Goal: Task Accomplishment & Management: Use online tool/utility

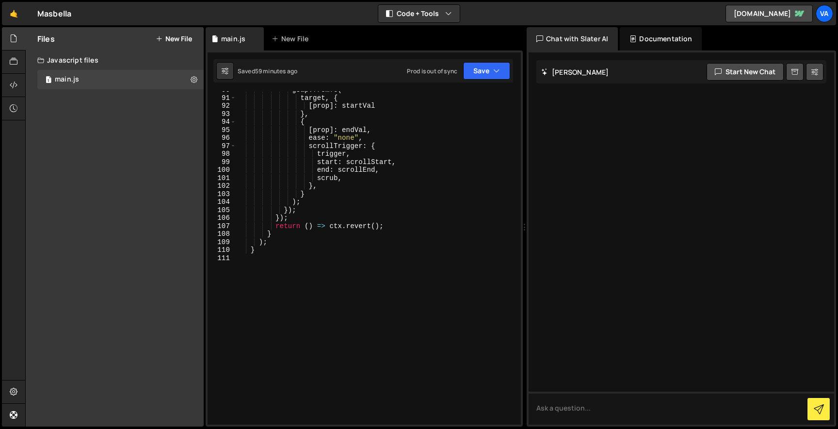
scroll to position [854, 0]
type textarea "}"
click at [308, 251] on div "gsap . fromTo ( target , { [ prop ] : startVal } , { [ prop ] : endVal , ease :…" at bounding box center [376, 260] width 281 height 349
paste textarea "});"
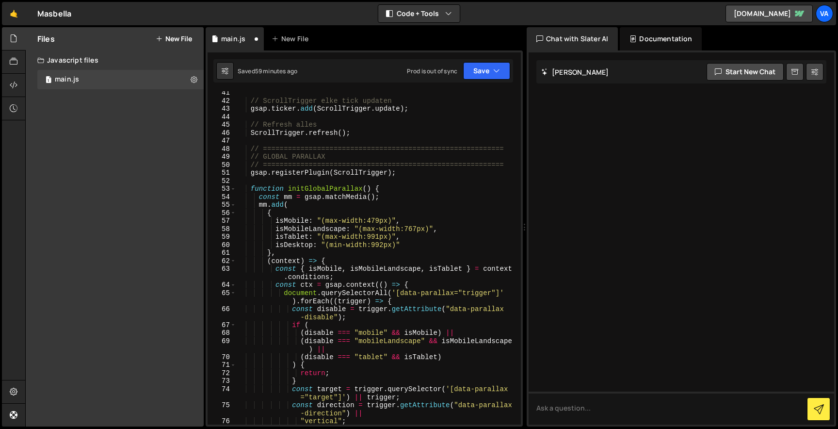
scroll to position [298, 0]
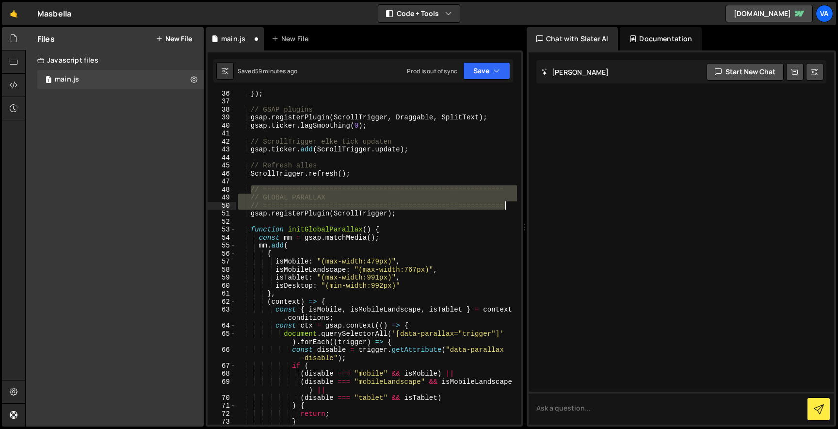
drag, startPoint x: 250, startPoint y: 187, endPoint x: 522, endPoint y: 203, distance: 271.6
click at [522, 203] on div "1 Type cmd + s to save your Javascript file. הההההההההההההההההההההההההההההההההה…" at bounding box center [364, 238] width 317 height 376
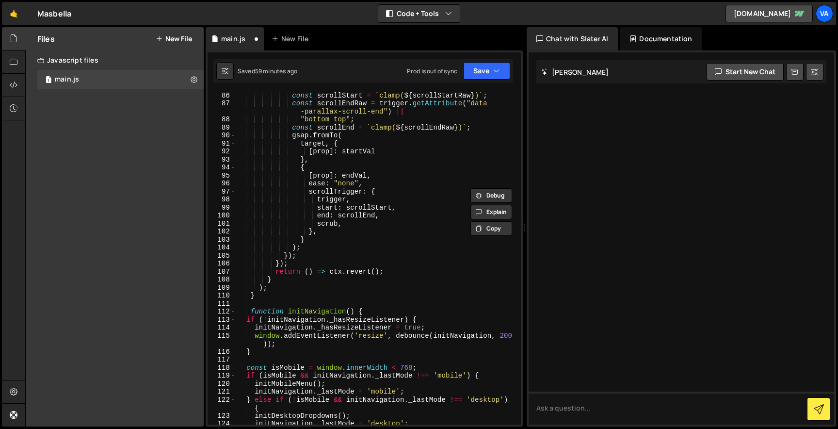
scroll to position [818, 0]
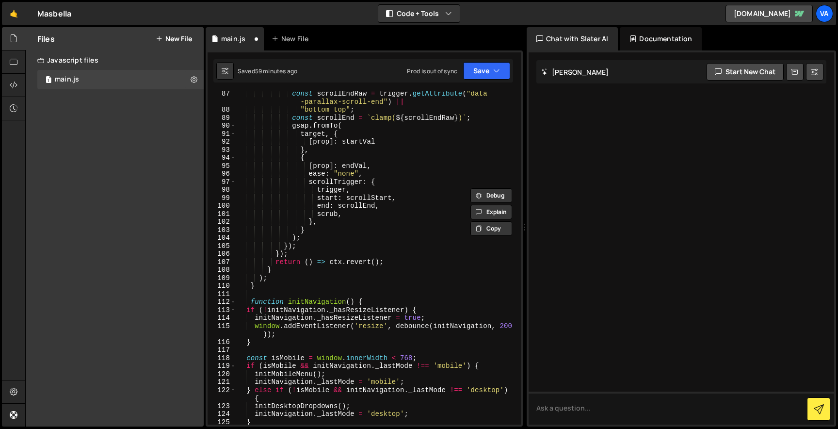
click at [331, 288] on div "const scrollEndRaw = trigger . getAttribute ( "data -parallax-scroll-end" ) || …" at bounding box center [376, 269] width 281 height 358
type textarea "}"
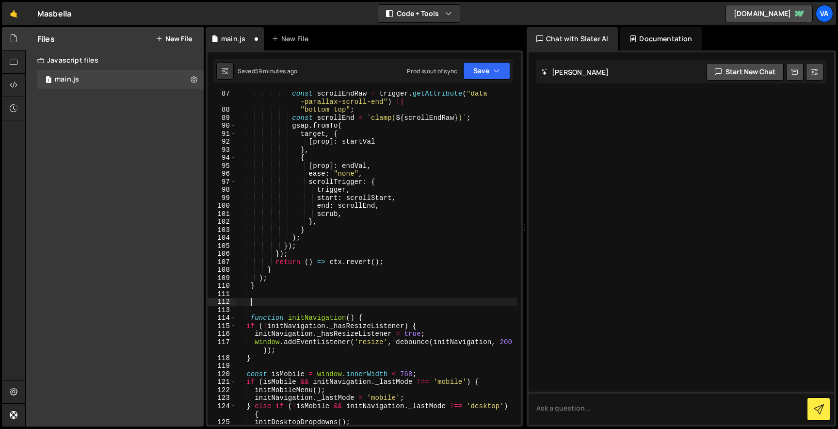
paste textarea "// =========================================================="
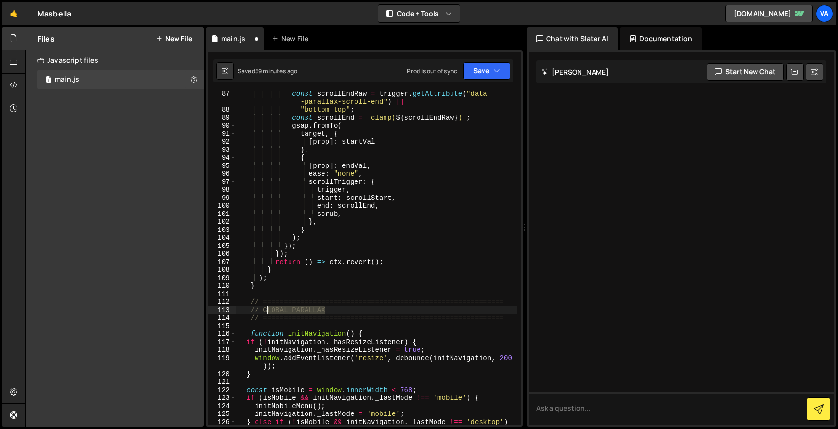
drag, startPoint x: 333, startPoint y: 308, endPoint x: 264, endPoint y: 308, distance: 68.4
click at [264, 308] on div "const scrollEndRaw = trigger . getAttribute ( "data -parallax-scroll-end" ) || …" at bounding box center [376, 272] width 281 height 365
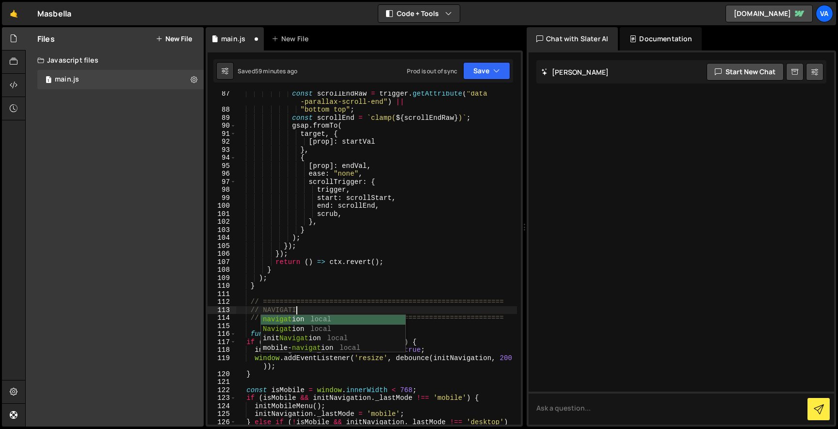
scroll to position [0, 4]
click at [370, 261] on div "const scrollEndRaw = trigger . getAttribute ( "data -parallax-scroll-end" ) || …" at bounding box center [376, 272] width 281 height 365
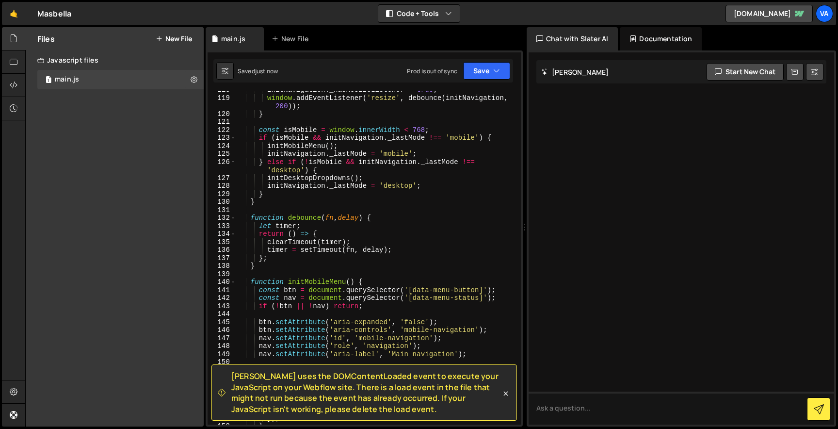
scroll to position [1091, 0]
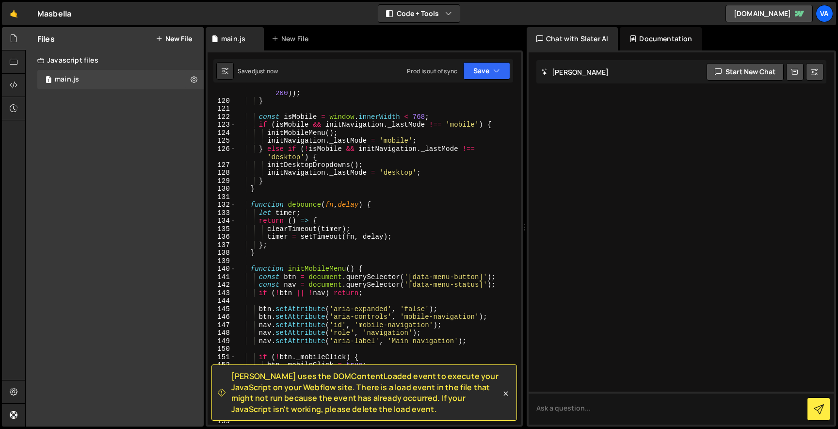
click at [504, 399] on div "Slater uses the DOMContentLoaded event to execute your JavaScript on your Webfl…" at bounding box center [365, 392] width 306 height 56
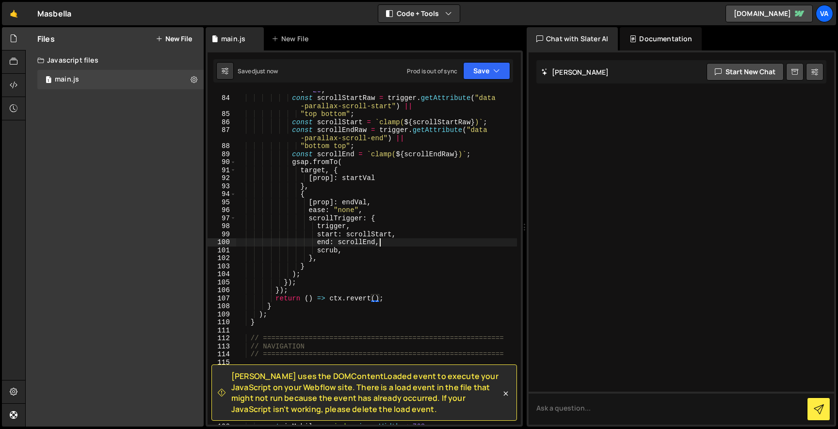
scroll to position [0, 0]
click at [509, 392] on icon at bounding box center [506, 394] width 10 height 10
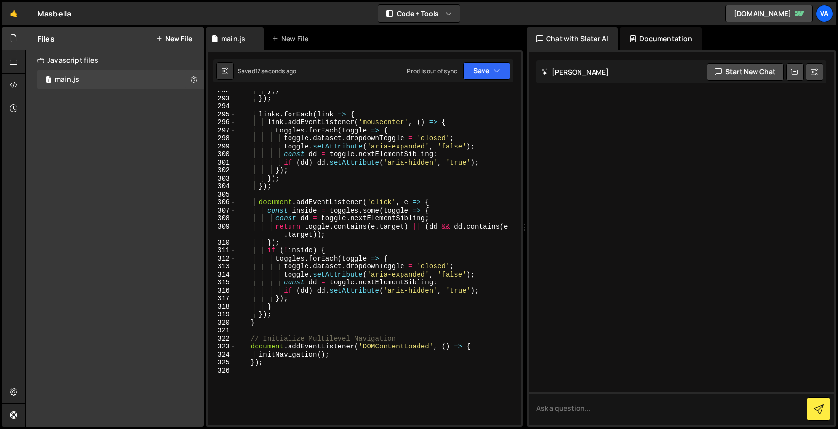
scroll to position [2585, 0]
type textarea "initNavigation();"
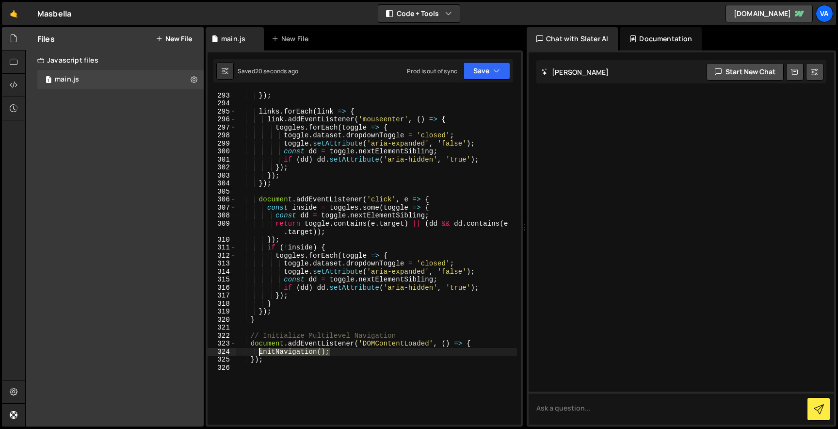
drag, startPoint x: 334, startPoint y: 352, endPoint x: 258, endPoint y: 352, distance: 76.2
click at [258, 352] on div "}) ; }) ; links . forEach ( link => { link . addEventListener ( 'mouseenter' , …" at bounding box center [376, 257] width 281 height 349
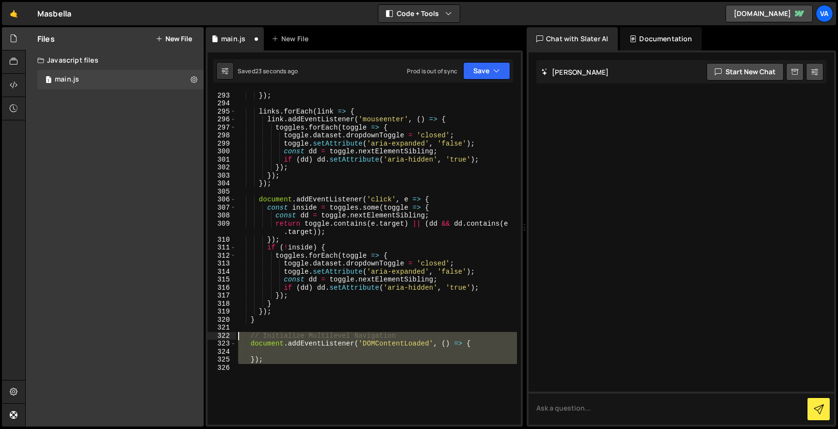
drag, startPoint x: 275, startPoint y: 366, endPoint x: 231, endPoint y: 336, distance: 52.9
click at [231, 335] on div "292 293 294 295 296 297 298 299 300 301 302 303 304 305 306 307 308 309 310 311…" at bounding box center [364, 257] width 313 height 333
type textarea "// Initialize Multilevel Navigation document.addEventListener('DOMContentLoaded…"
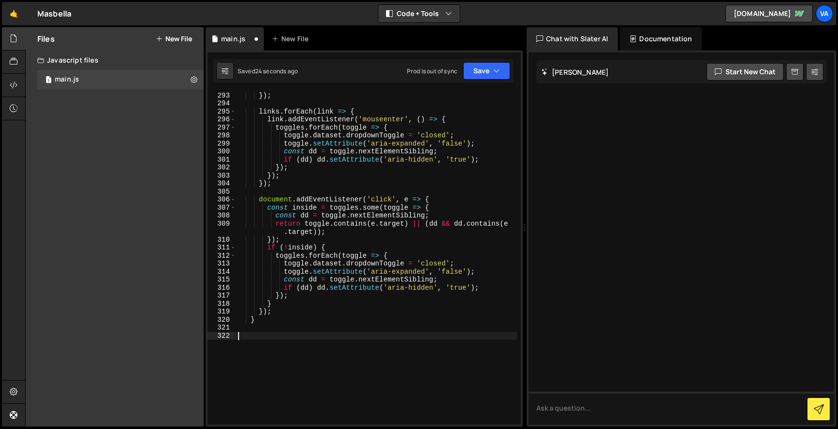
paste textarea "initNavigation();"
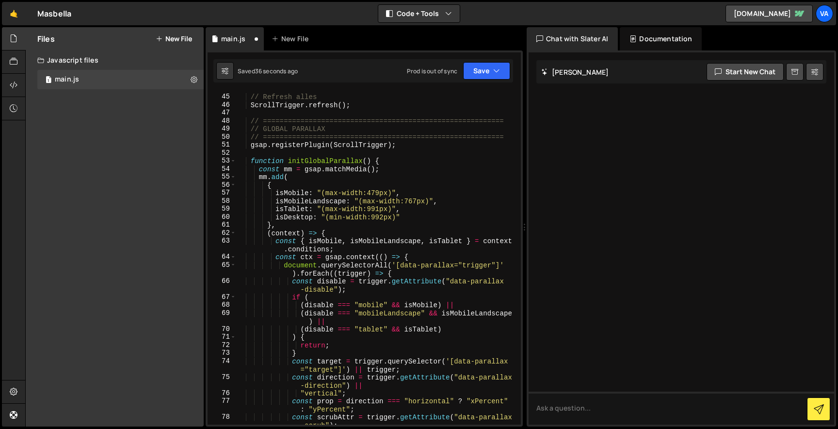
scroll to position [275, 0]
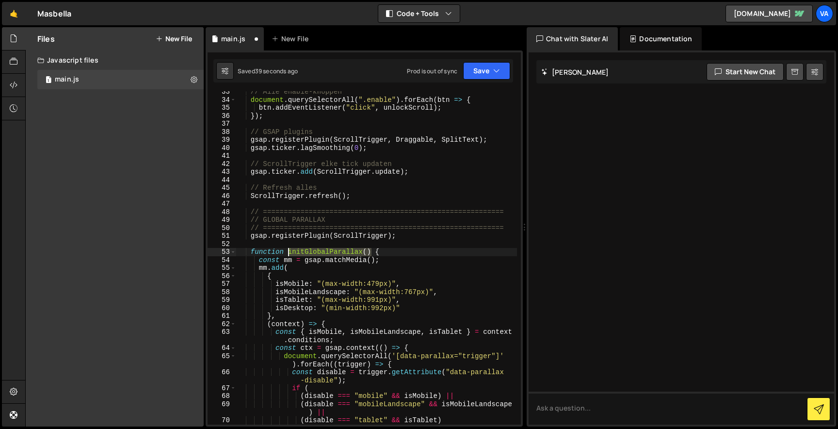
drag, startPoint x: 373, startPoint y: 251, endPoint x: 289, endPoint y: 248, distance: 84.0
click at [289, 248] on div "// Alle enable-knoppen document . querySelectorAll ( ".enable" ) . forEach ( bt…" at bounding box center [376, 262] width 281 height 349
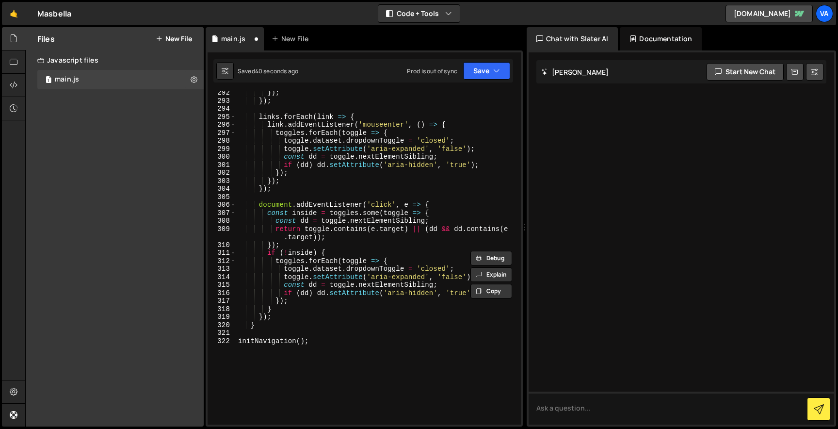
scroll to position [2663, 0]
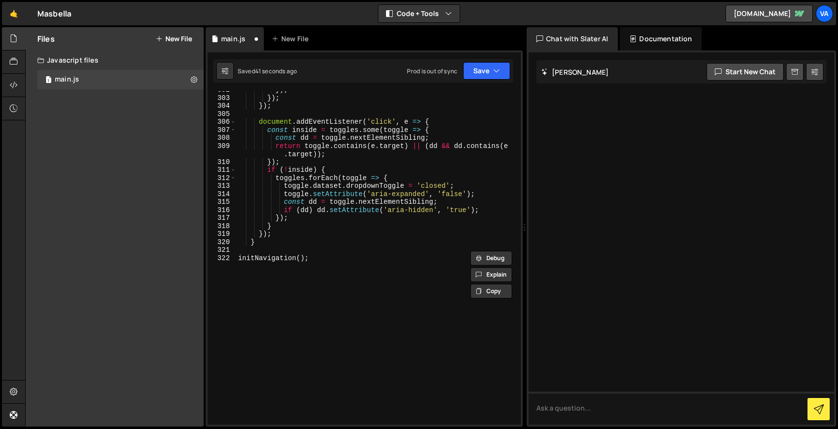
click at [317, 261] on div "}) ; }) ; }) ; document . addEventListener ( 'click' , e => { const inside = to…" at bounding box center [376, 260] width 281 height 349
type textarea "initNavigation();"
click at [302, 251] on div "}) ; }) ; }) ; document . addEventListener ( 'click' , e => { const inside = to…" at bounding box center [376, 260] width 281 height 349
paste textarea "initGlobalParallax()"
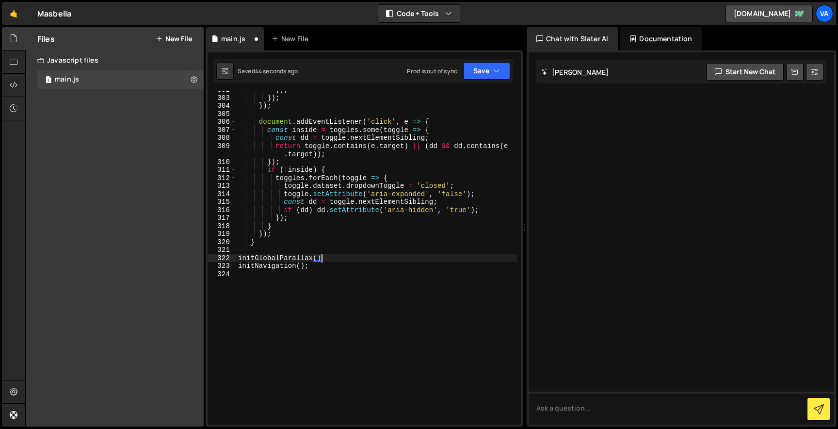
scroll to position [0, 5]
type textarea "initGlobalParallax();"
click at [483, 65] on button "Save" at bounding box center [486, 70] width 47 height 17
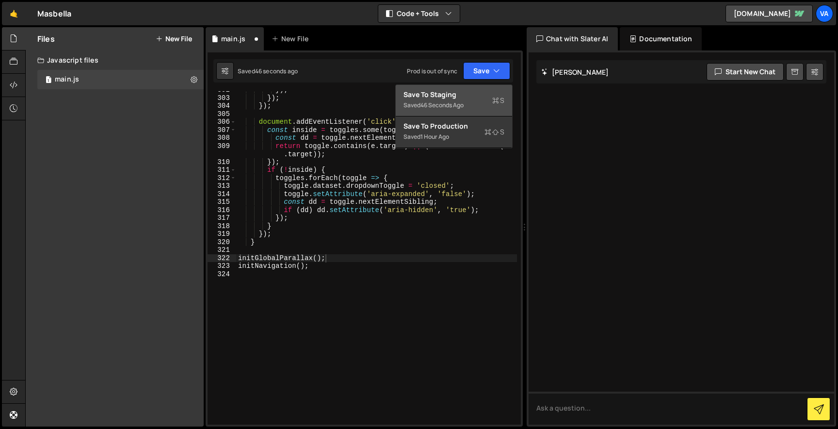
click at [461, 97] on div "Save to Staging S" at bounding box center [454, 95] width 101 height 10
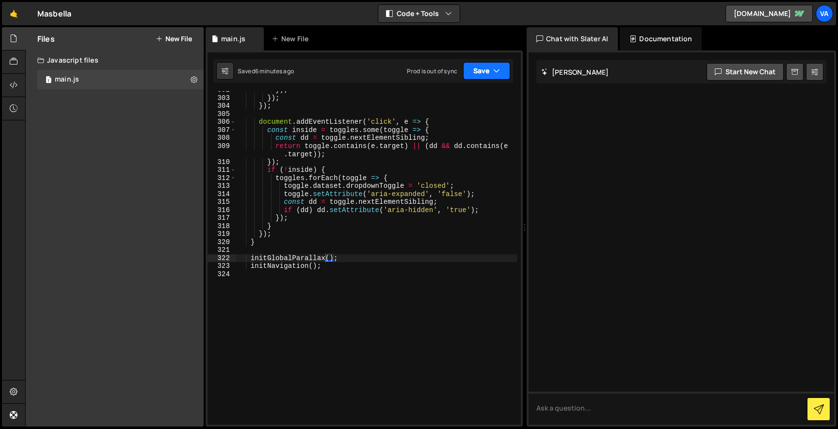
click at [477, 75] on button "Save" at bounding box center [486, 70] width 47 height 17
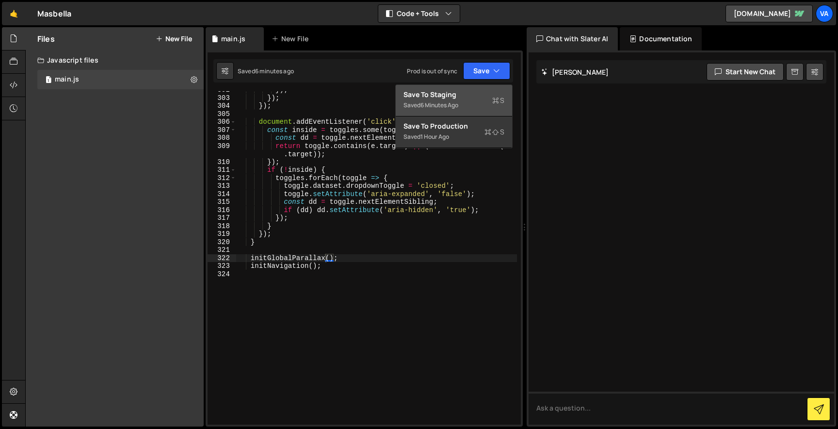
click at [462, 114] on button "Save to Staging S Saved 6 minutes ago" at bounding box center [454, 101] width 116 height 32
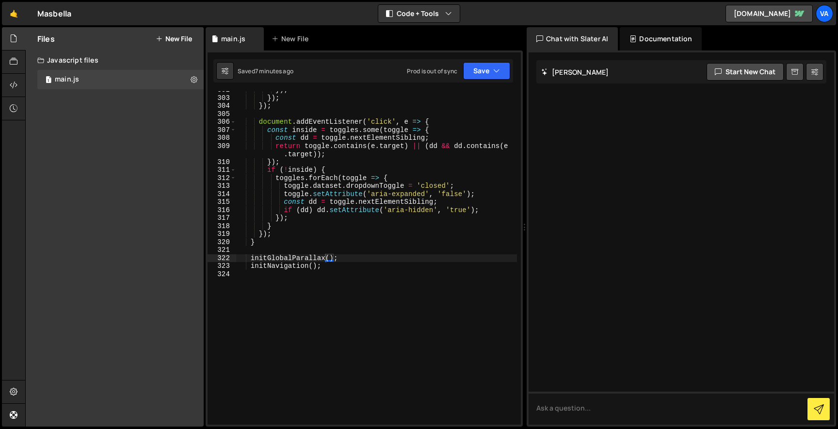
click at [173, 38] on button "New File" at bounding box center [174, 39] width 36 height 8
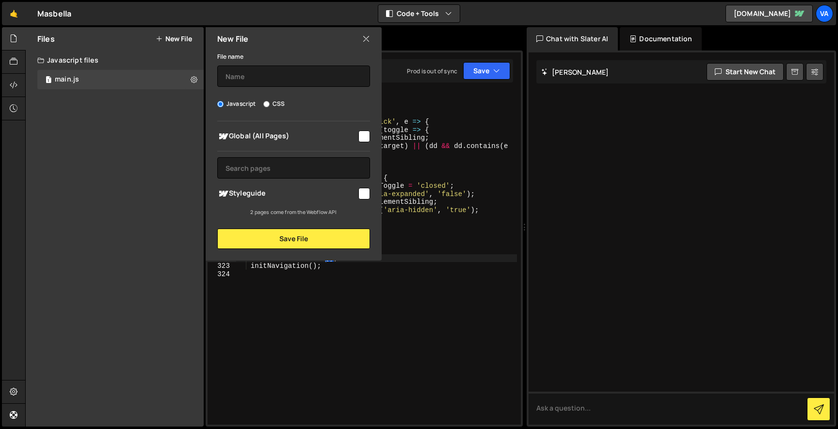
click at [262, 103] on div "Javascript CSS" at bounding box center [293, 104] width 153 height 10
click at [267, 102] on input "CSS" at bounding box center [266, 104] width 6 height 6
radio input "true"
click at [269, 75] on input "text" at bounding box center [293, 75] width 153 height 21
type input "global"
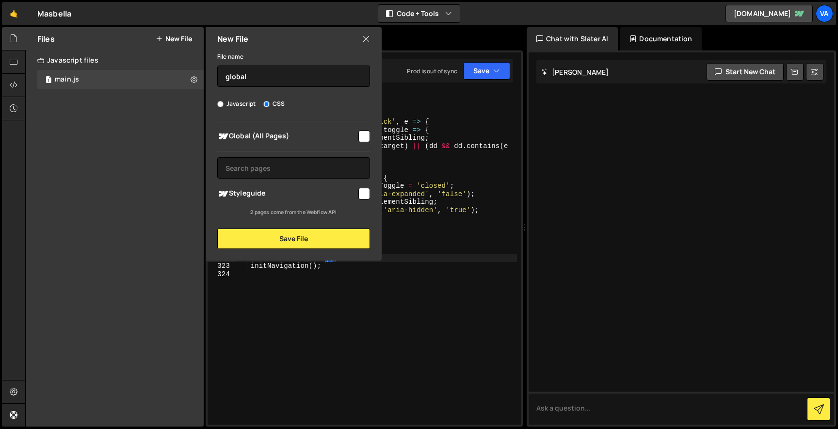
click at [364, 130] on div at bounding box center [363, 135] width 13 height 13
click at [364, 140] on input "checkbox" at bounding box center [365, 136] width 12 height 12
checkbox input "true"
click at [312, 245] on button "Save File" at bounding box center [293, 238] width 153 height 20
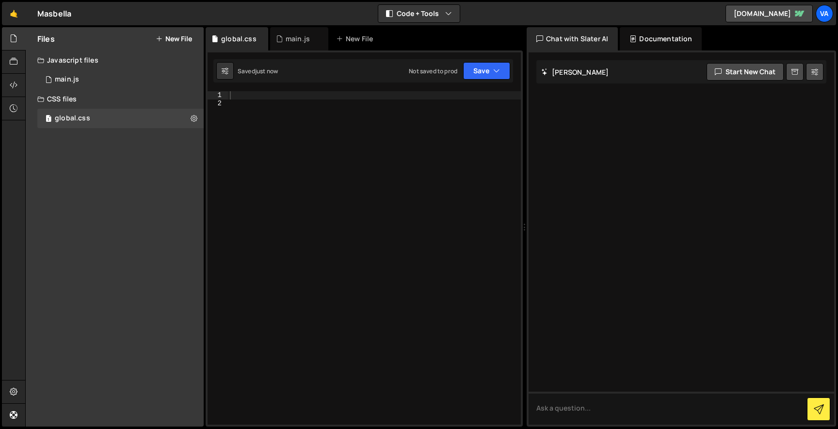
click at [348, 108] on div at bounding box center [374, 265] width 293 height 349
click at [339, 97] on div at bounding box center [374, 265] width 293 height 349
paste textarea "}"
type textarea "}"
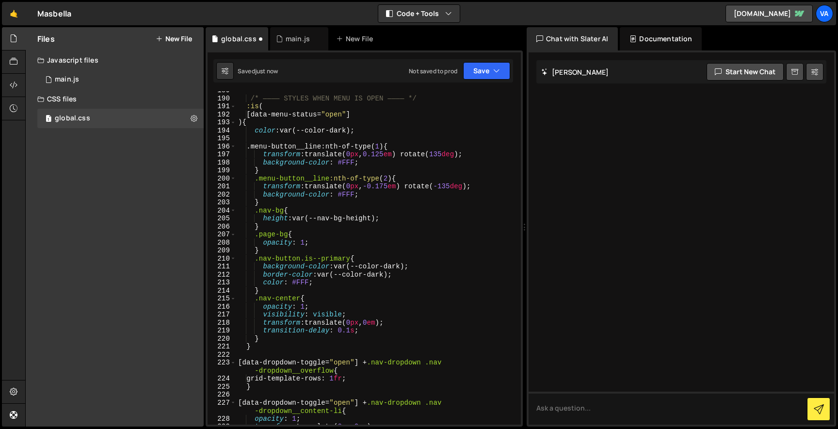
scroll to position [2006, 0]
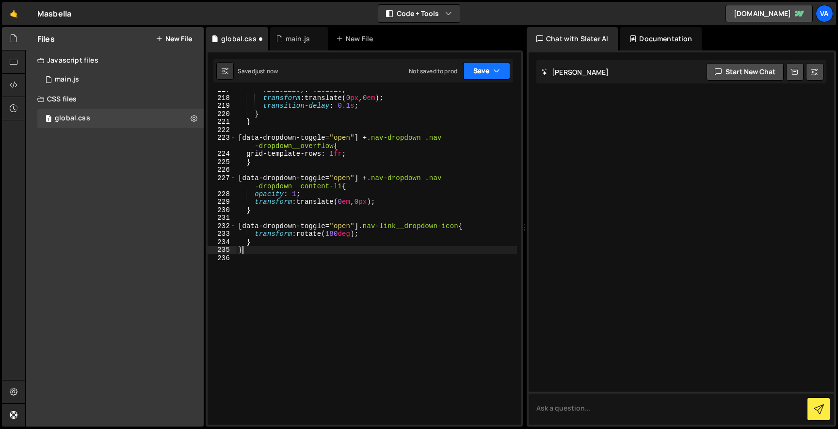
click at [471, 76] on button "Save" at bounding box center [486, 70] width 47 height 17
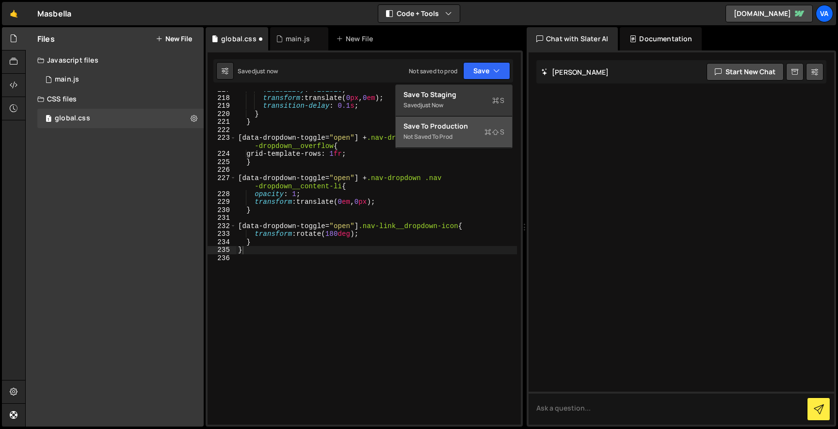
click at [461, 129] on div "Save to Production S" at bounding box center [454, 126] width 101 height 10
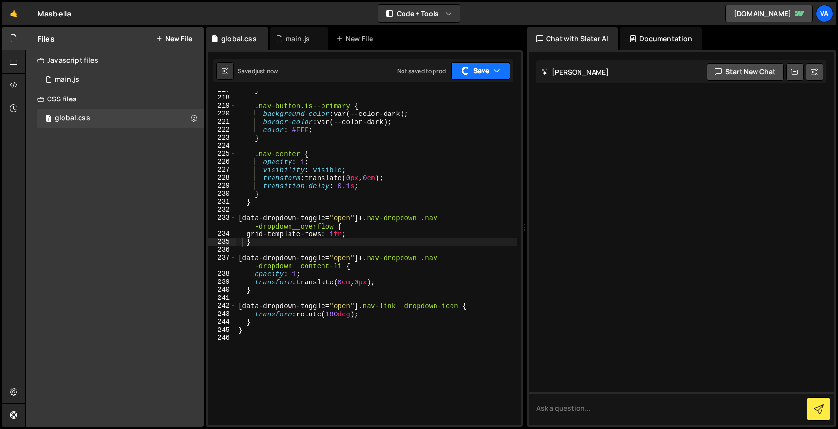
click at [485, 73] on button "Save" at bounding box center [481, 70] width 59 height 17
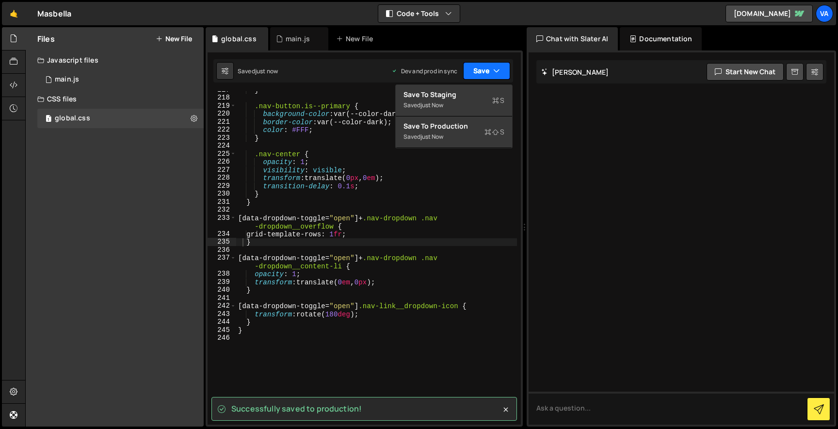
click at [485, 73] on button "Save" at bounding box center [486, 70] width 47 height 17
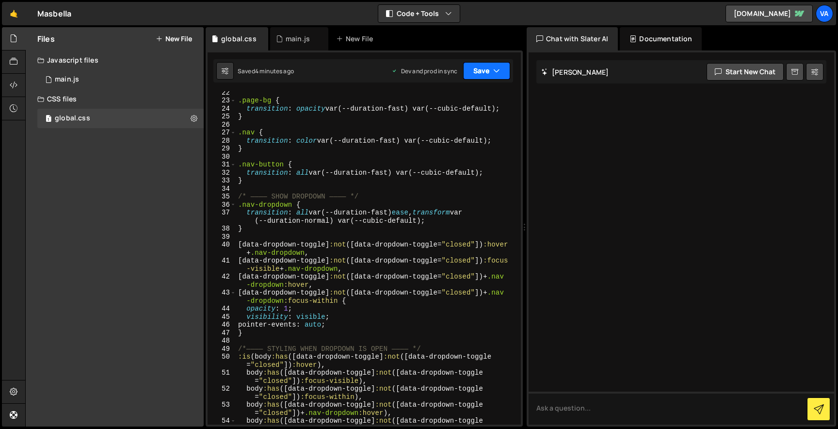
scroll to position [0, 0]
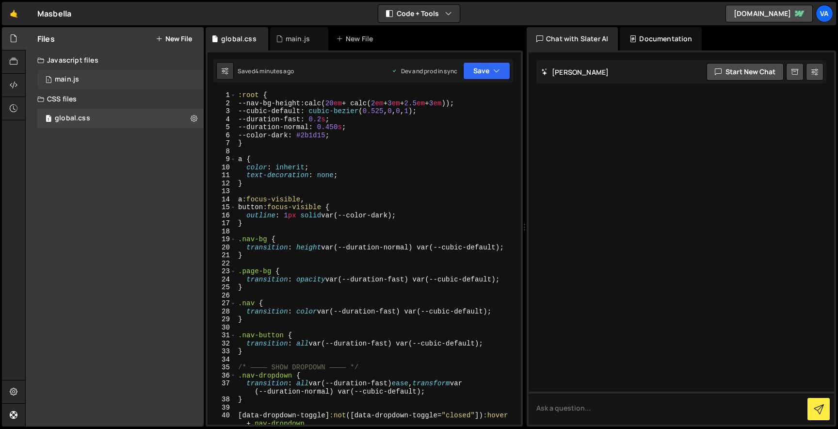
click at [77, 82] on div "main.js" at bounding box center [67, 79] width 24 height 9
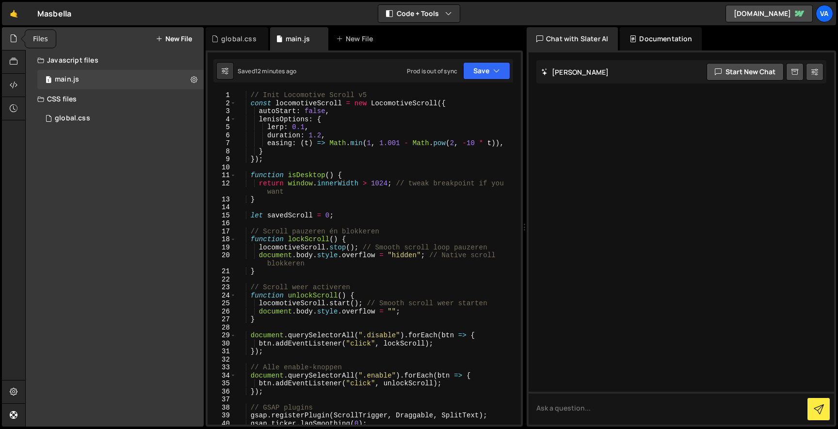
click at [18, 27] on div at bounding box center [14, 38] width 24 height 23
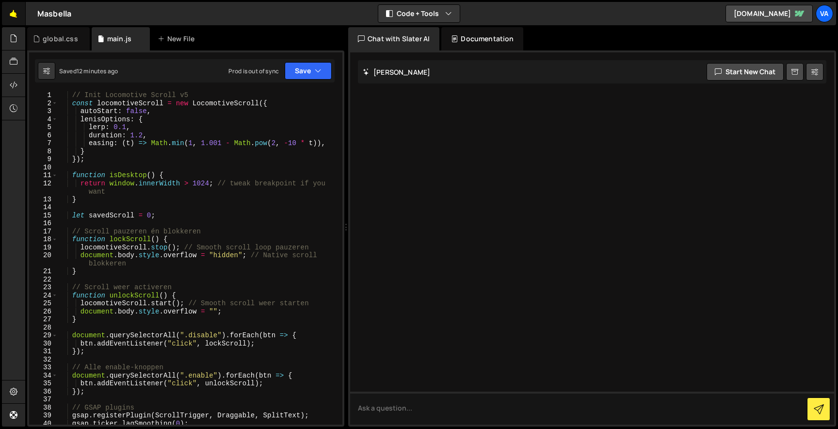
click at [16, 19] on link "🤙" at bounding box center [14, 13] width 24 height 23
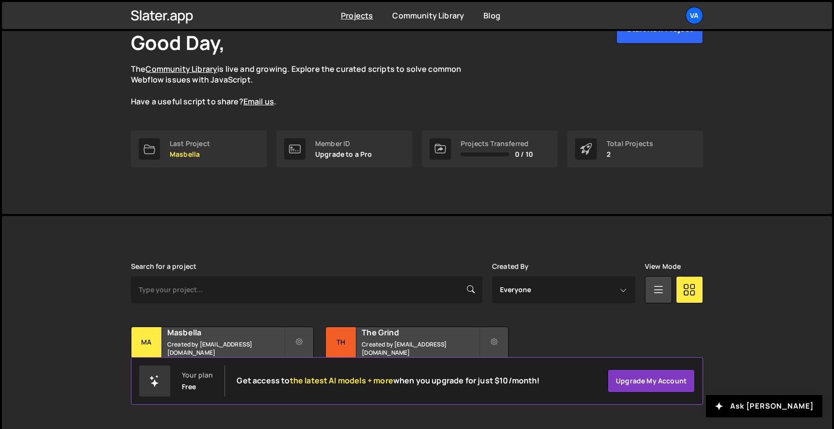
scroll to position [70, 0]
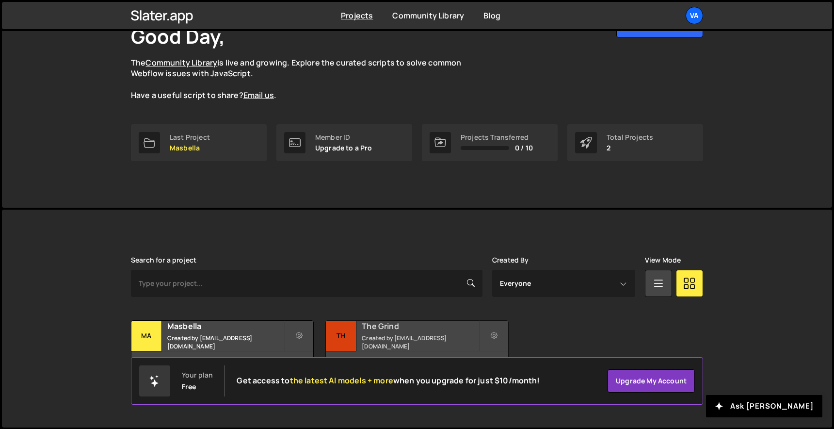
click at [368, 331] on h2 "The Grind" at bounding box center [420, 326] width 117 height 11
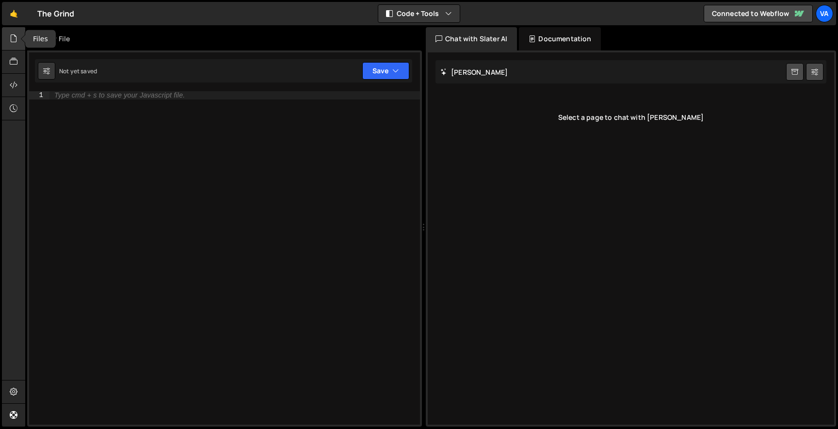
click at [9, 39] on div at bounding box center [14, 38] width 24 height 23
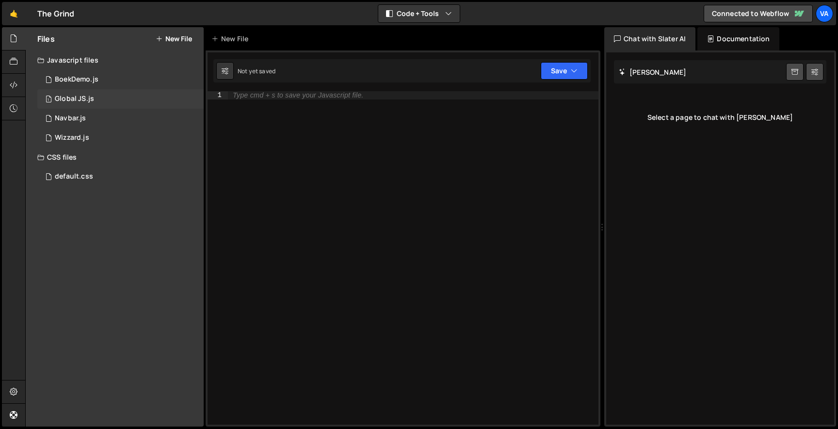
click at [87, 96] on div "Global JS.js" at bounding box center [74, 99] width 39 height 9
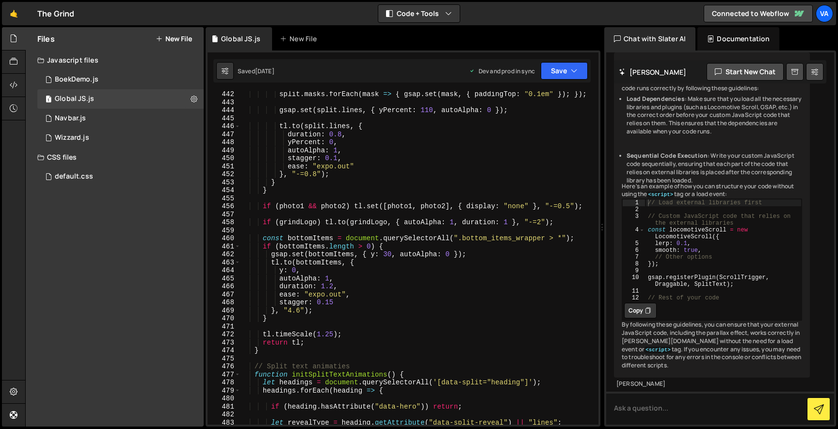
scroll to position [3641, 0]
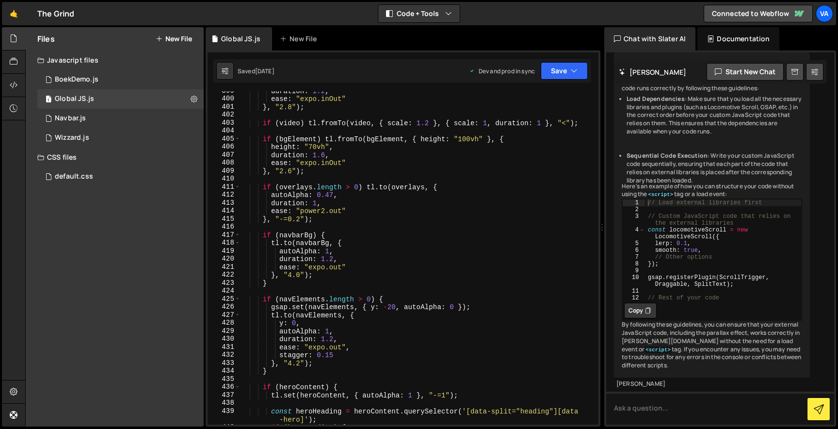
click at [326, 344] on div "duration : 1.2 , ease : "expo.inOut" } , "2.8" ) ; if ( video ) tl . fromTo ( v…" at bounding box center [417, 261] width 355 height 349
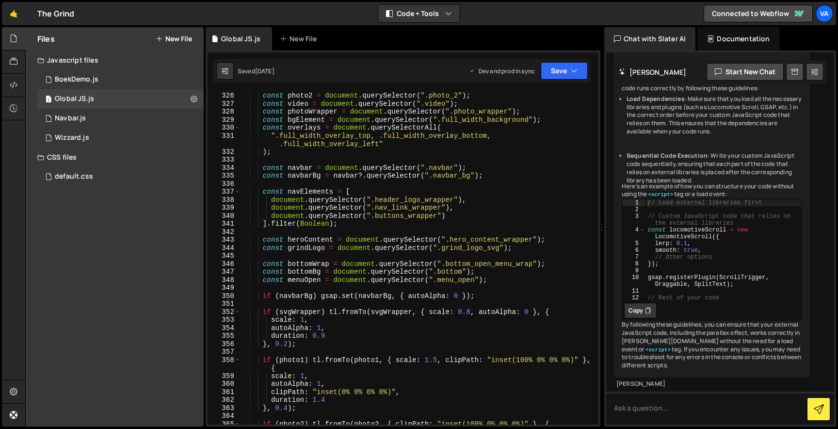
scroll to position [2722, 0]
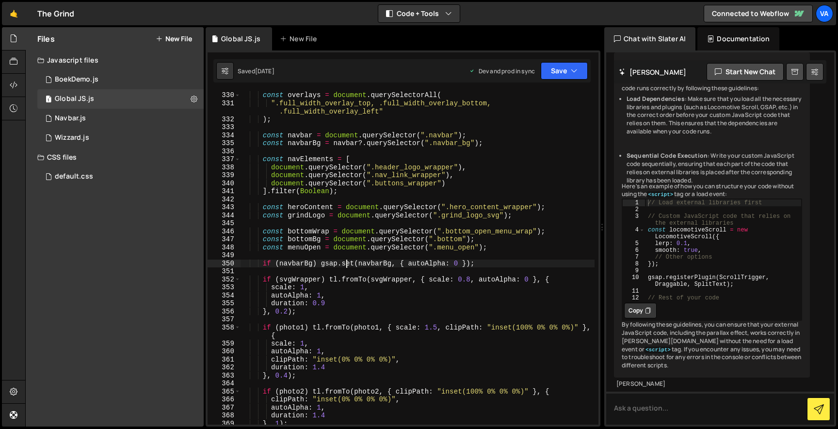
click at [346, 261] on div "const overlays = document . querySelectorAll ( ".full_width_overlay_top, .full_…" at bounding box center [417, 265] width 355 height 349
type textarea "});"
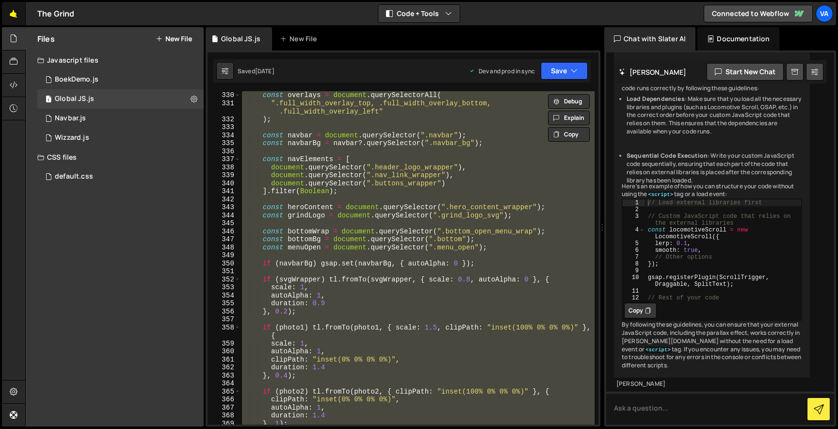
click at [10, 15] on link "🤙" at bounding box center [14, 13] width 24 height 23
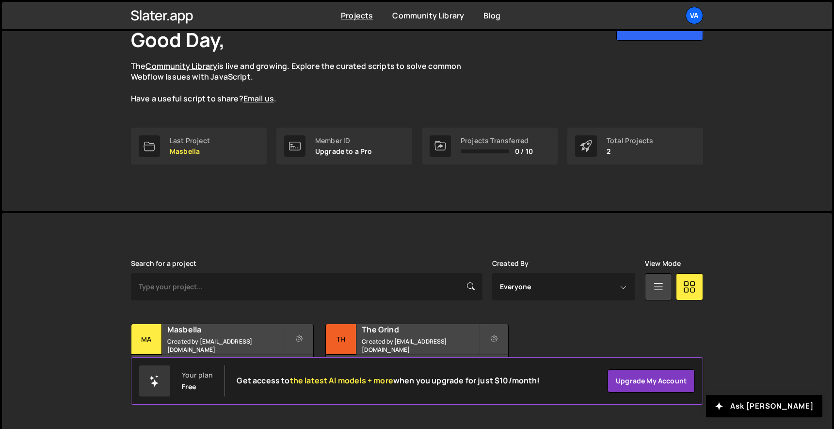
scroll to position [70, 0]
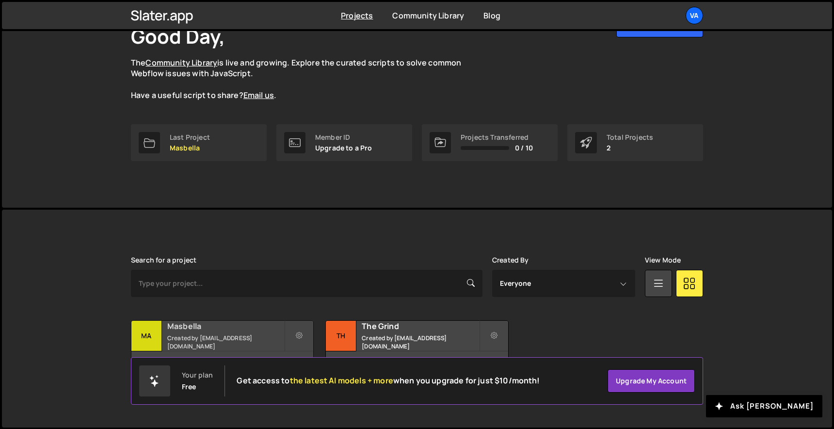
click at [234, 337] on div "Masbella Created by jochem@validgraphs.com" at bounding box center [222, 336] width 182 height 30
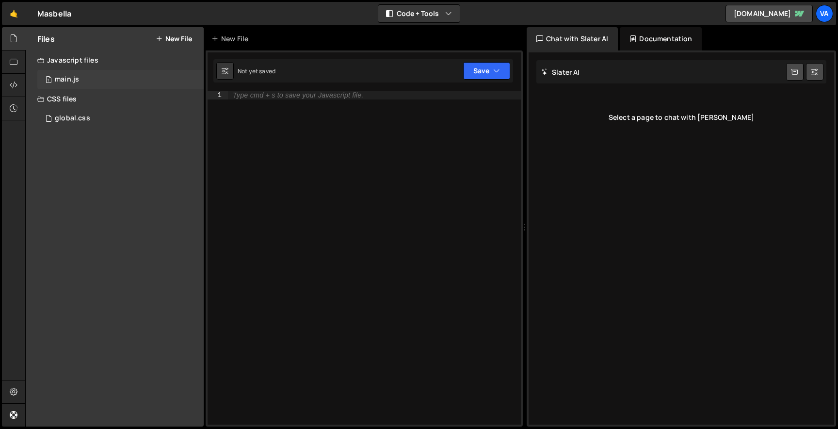
click at [95, 74] on div "1 main.js 0" at bounding box center [120, 79] width 166 height 19
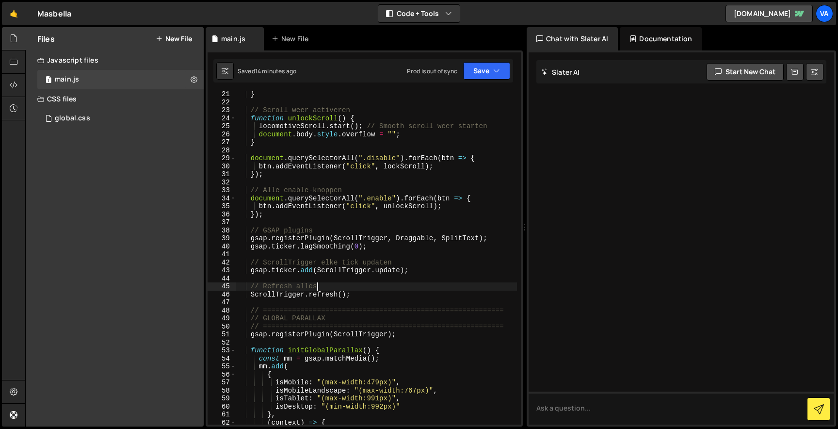
click at [351, 285] on div "} // Scroll weer activeren function unlockScroll ( ) { locomotiveScroll . start…" at bounding box center [376, 269] width 281 height 358
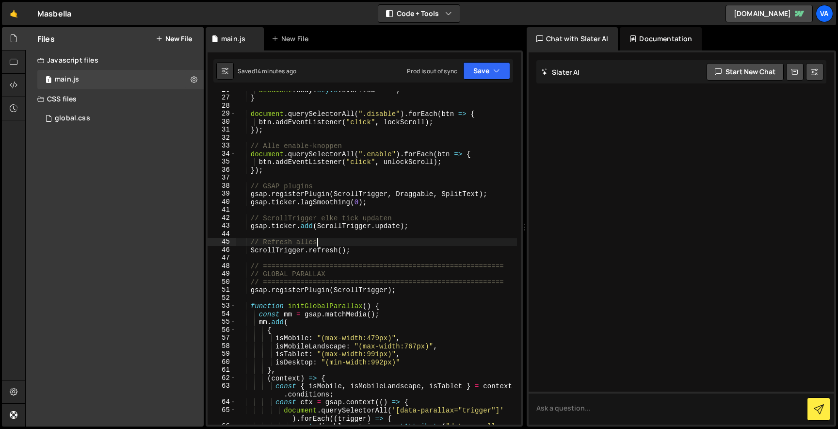
type textarea "initNavigation();"
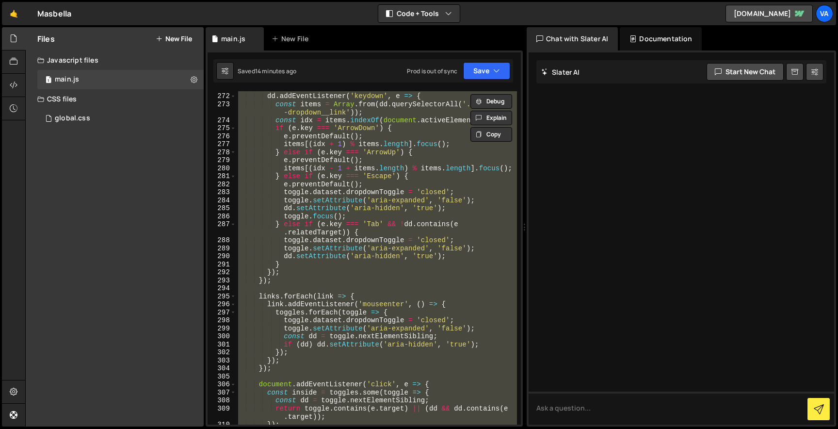
scroll to position [2679, 0]
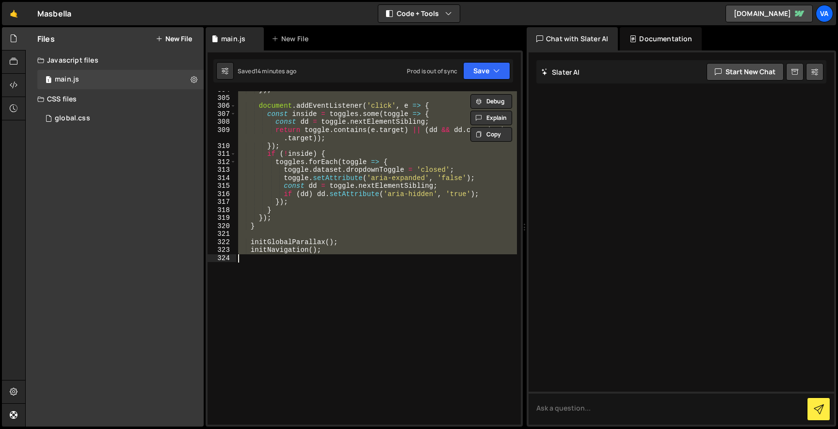
click at [360, 283] on div "}) ; document . addEventListener ( 'click' , e => { const inside = toggles . so…" at bounding box center [376, 257] width 281 height 333
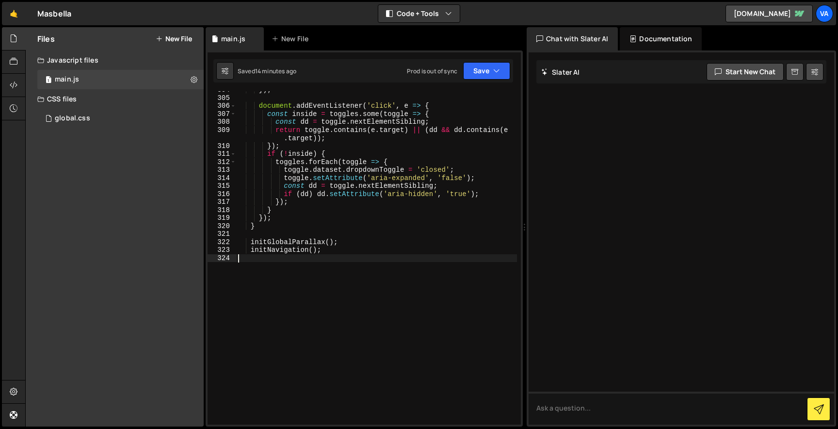
click at [305, 229] on div "}) ; document . addEventListener ( 'click' , e => { const inside = toggles . so…" at bounding box center [376, 260] width 281 height 349
type textarea "}"
paste textarea
click at [236, 240] on div "322" at bounding box center [222, 242] width 29 height 8
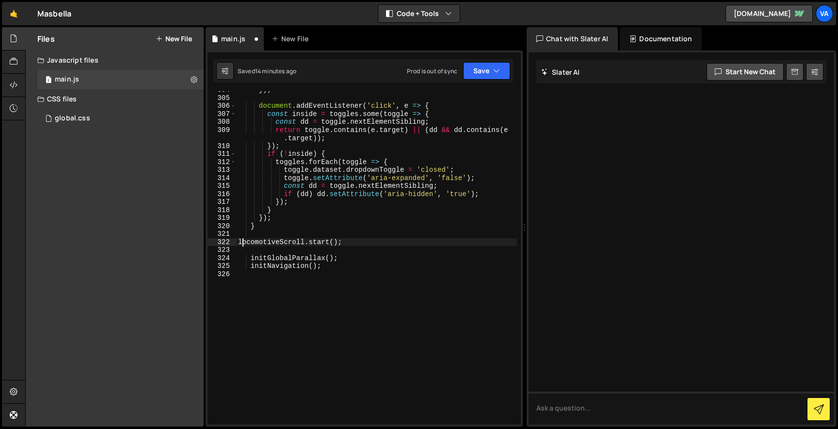
click at [241, 241] on div "}) ; document . addEventListener ( 'click' , e => { const inside = toggles . so…" at bounding box center [376, 260] width 281 height 349
type textarea "locomotiveScroll.start();"
click at [489, 95] on div "}) ; document . addEventListener ( 'click' , e => { const inside = toggles . so…" at bounding box center [376, 260] width 281 height 349
click at [482, 82] on div "Saved 14 minutes ago Prod is out of sync Upgrade to Edit Save Save to Staging S…" at bounding box center [363, 70] width 300 height 23
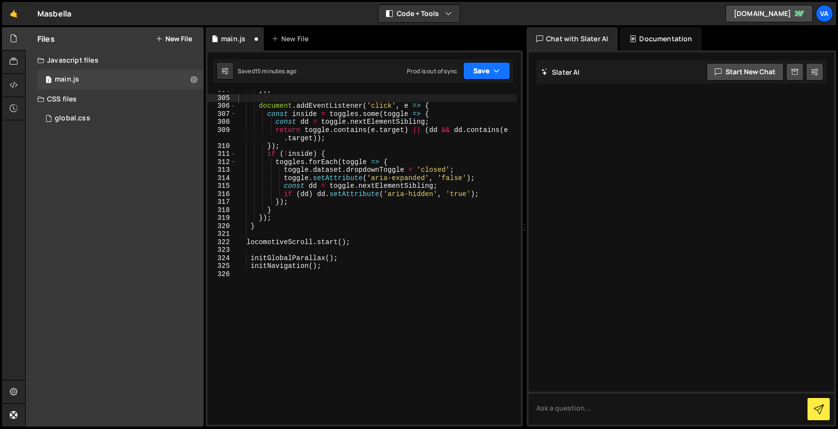
click at [478, 78] on button "Save" at bounding box center [486, 70] width 47 height 17
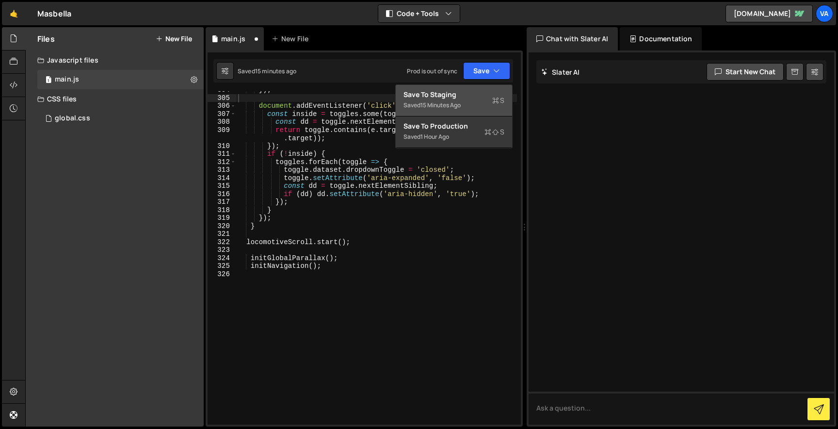
click at [465, 95] on div "Save to Staging S" at bounding box center [454, 95] width 101 height 10
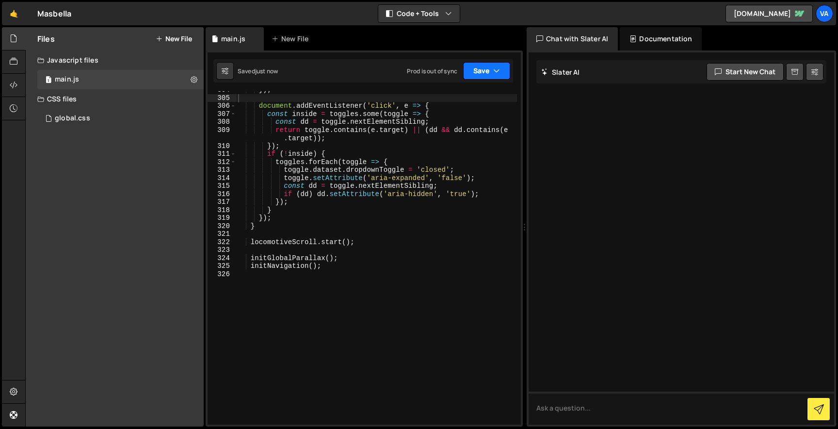
click at [487, 71] on button "Save" at bounding box center [486, 70] width 47 height 17
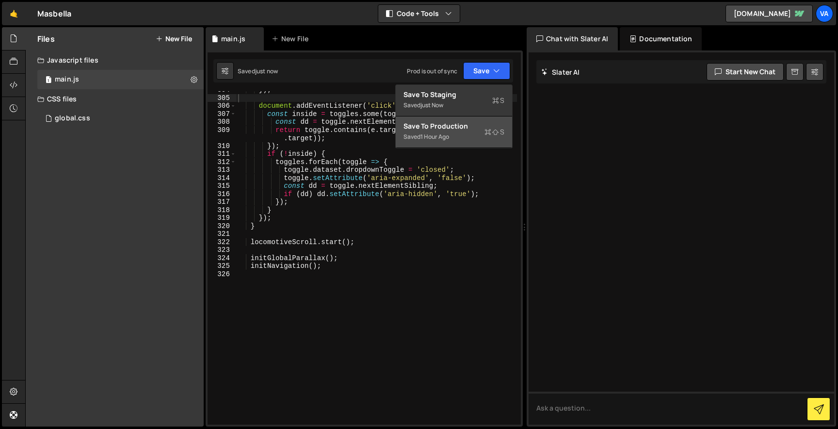
click at [462, 129] on div "Save to Production S" at bounding box center [454, 126] width 101 height 10
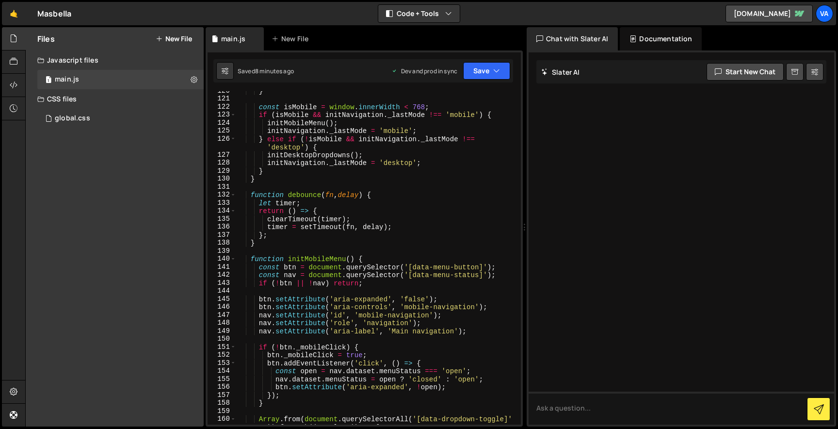
scroll to position [1101, 0]
click at [293, 294] on div "} const [DEMOGRAPHIC_DATA] = window . innerWidth < 768 ; if ( isMobile && initN…" at bounding box center [376, 266] width 281 height 358
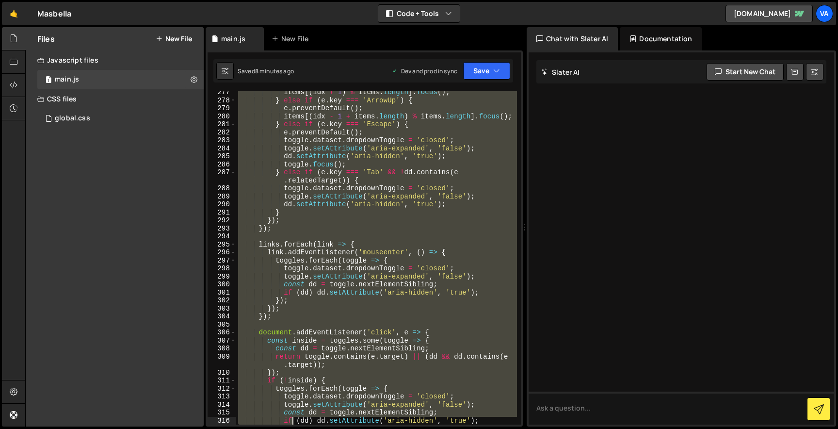
scroll to position [2532, 0]
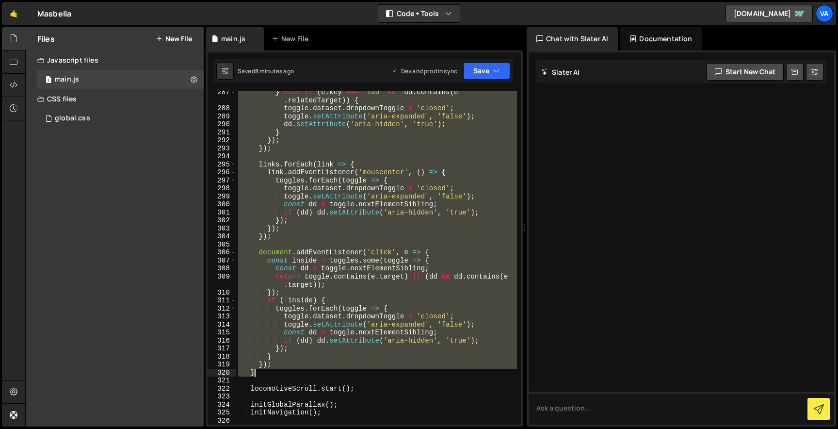
drag, startPoint x: 245, startPoint y: 230, endPoint x: 278, endPoint y: 371, distance: 144.4
click at [278, 371] on div "} else if ( e . key === 'Tab' && ! dd . contains ( e . relatedTarget )) { toggl…" at bounding box center [376, 267] width 281 height 358
type textarea "}); }"
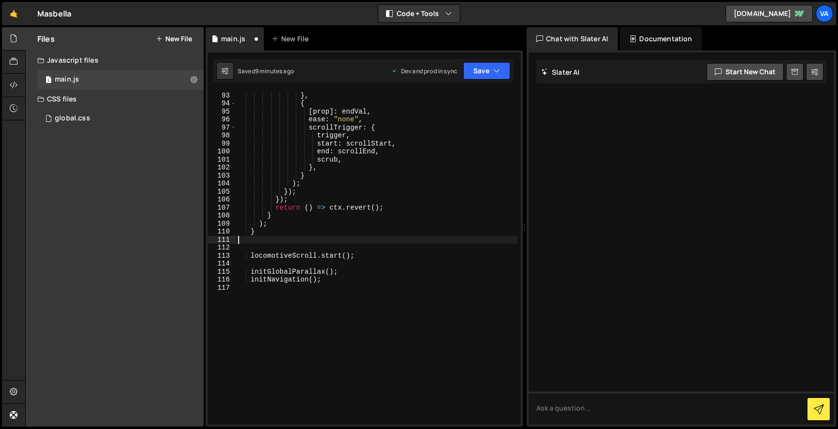
scroll to position [825, 0]
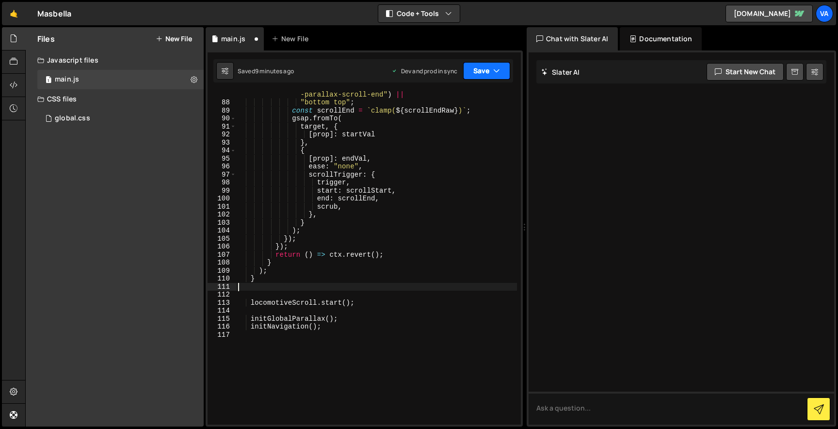
click at [486, 71] on button "Save" at bounding box center [486, 70] width 47 height 17
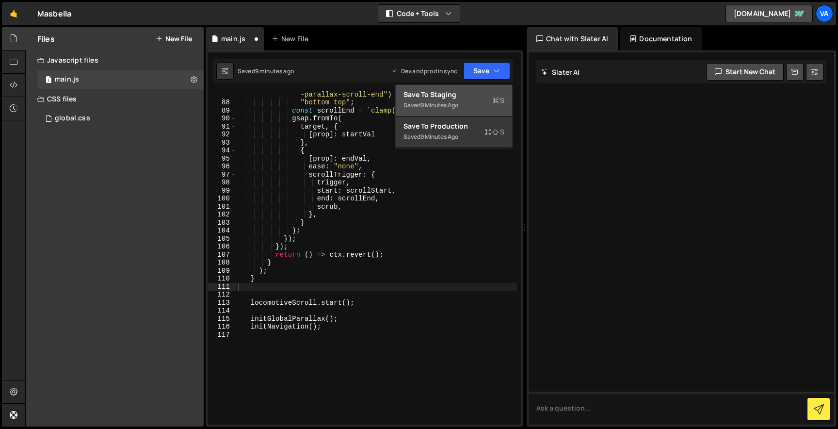
click at [471, 102] on div "Saved 9 minutes ago" at bounding box center [454, 105] width 101 height 12
